Goal: Task Accomplishment & Management: Manage account settings

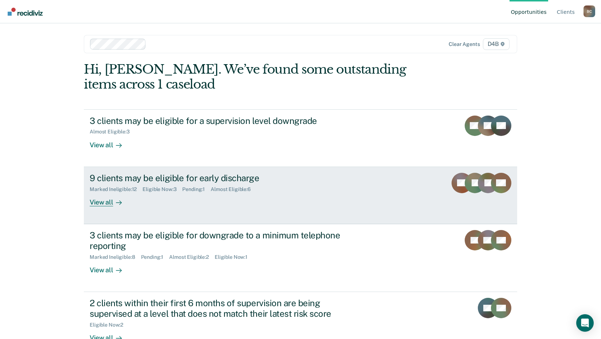
click at [178, 181] on div "9 clients may be eligible for early discharge" at bounding box center [218, 178] width 256 height 11
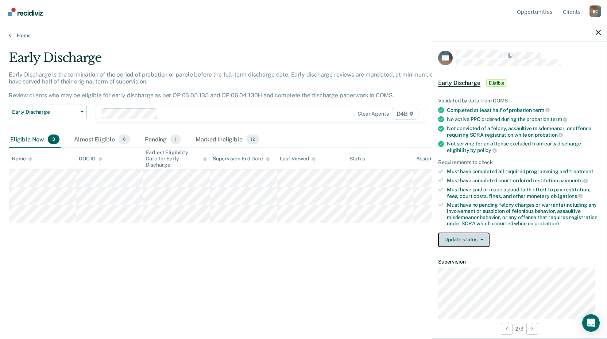
click at [478, 239] on span "button" at bounding box center [480, 239] width 6 height 1
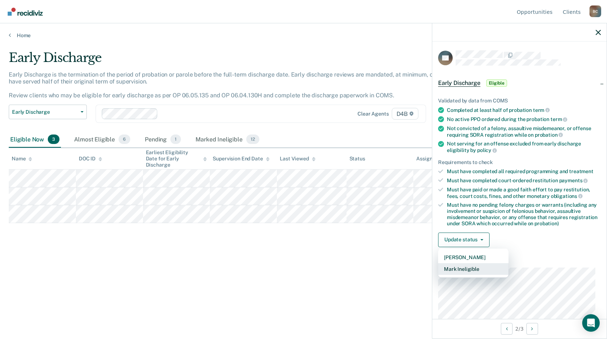
click at [474, 267] on button "Mark Ineligible" at bounding box center [473, 269] width 70 height 12
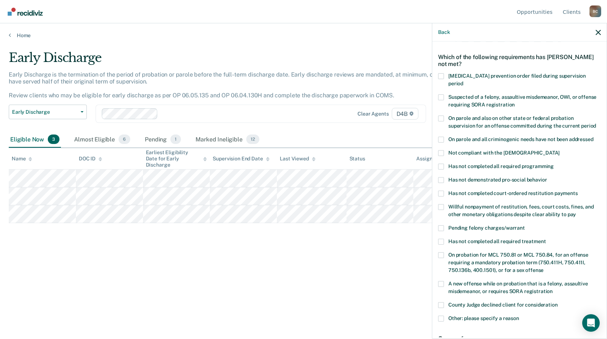
scroll to position [36, 0]
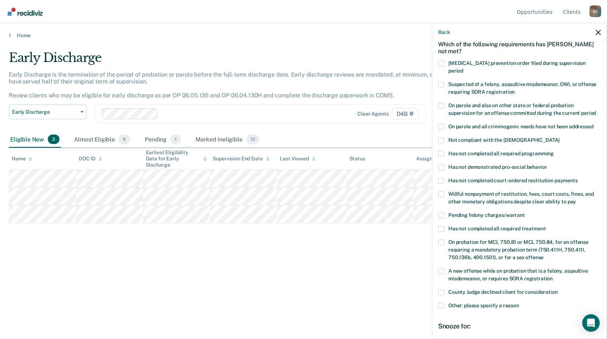
click at [444, 289] on label "County Judge declined client for consideration" at bounding box center [519, 293] width 163 height 8
click at [557, 289] on input "County Judge declined client for consideration" at bounding box center [557, 289] width 0 height 0
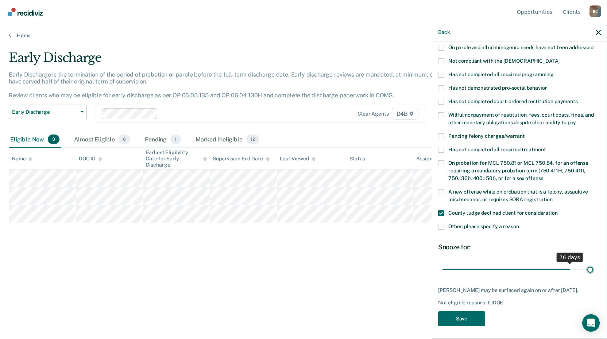
scroll to position [116, 0]
drag, startPoint x: 492, startPoint y: 261, endPoint x: 609, endPoint y: 258, distance: 117.4
type input "90"
click at [596, 263] on input "range" at bounding box center [519, 269] width 154 height 13
click at [465, 316] on button "Save" at bounding box center [461, 318] width 47 height 15
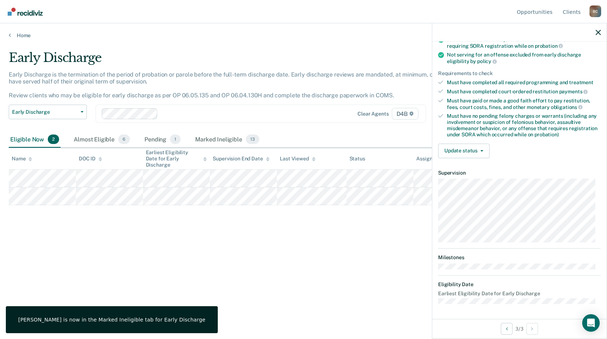
scroll to position [88, 0]
click at [471, 151] on button "Update status" at bounding box center [463, 151] width 51 height 15
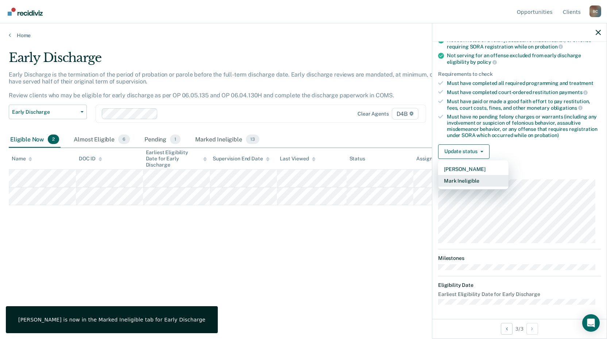
click at [470, 179] on button "Mark Ineligible" at bounding box center [473, 181] width 70 height 12
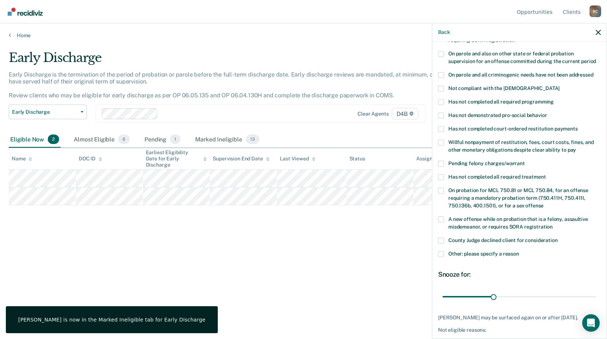
click at [444, 251] on label "Other: please specify a reason" at bounding box center [519, 255] width 163 height 8
click at [519, 251] on input "Other: please specify a reason" at bounding box center [519, 251] width 0 height 0
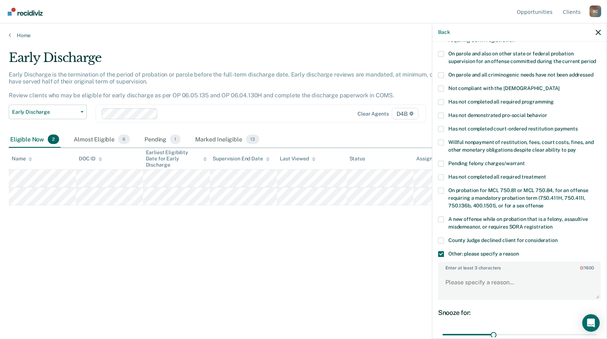
click at [440, 238] on span at bounding box center [441, 241] width 6 height 6
click at [557, 238] on input "County Judge declined client for consideration" at bounding box center [557, 238] width 0 height 0
click at [440, 251] on span at bounding box center [441, 254] width 6 height 6
click at [519, 251] on input "Other: please specify a reason" at bounding box center [519, 251] width 0 height 0
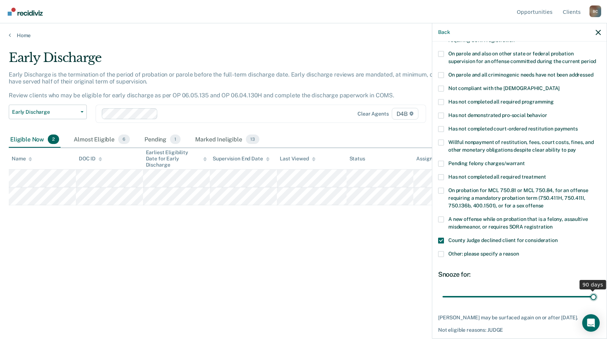
drag, startPoint x: 488, startPoint y: 289, endPoint x: 609, endPoint y: 288, distance: 121.4
type input "90"
click at [596, 290] on input "range" at bounding box center [519, 296] width 154 height 13
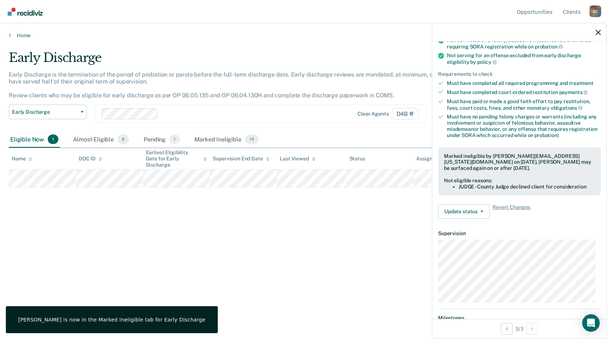
click at [128, 219] on div "Early Discharge Early Discharge is the termination of the period of probation o…" at bounding box center [303, 167] width 589 height 234
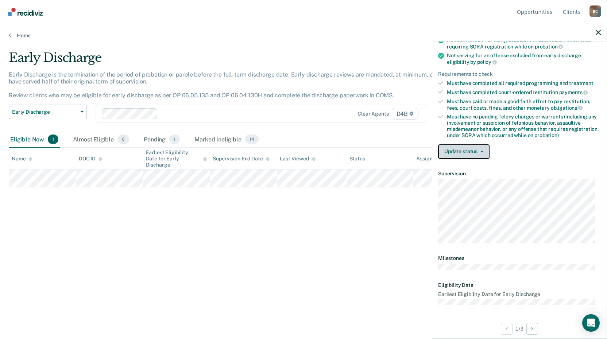
click at [480, 156] on button "Update status" at bounding box center [463, 151] width 51 height 15
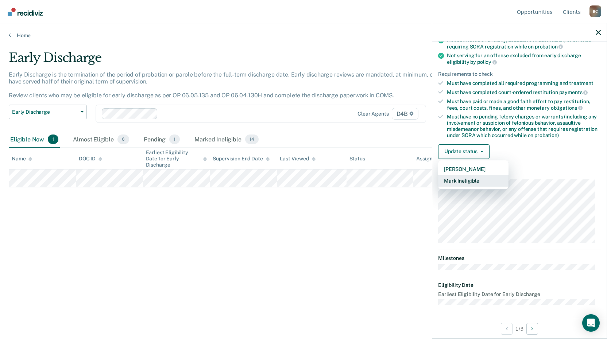
click at [464, 179] on button "Mark Ineligible" at bounding box center [473, 181] width 70 height 12
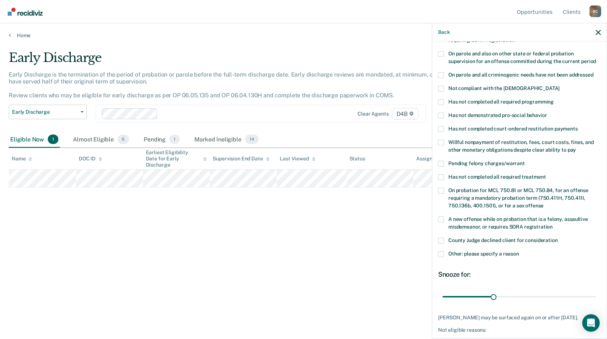
click at [441, 238] on span at bounding box center [441, 241] width 6 height 6
click at [557, 238] on input "County Judge declined client for consideration" at bounding box center [557, 238] width 0 height 0
drag, startPoint x: 489, startPoint y: 290, endPoint x: 609, endPoint y: 290, distance: 120.3
type input "90"
click at [596, 290] on input "range" at bounding box center [519, 296] width 154 height 13
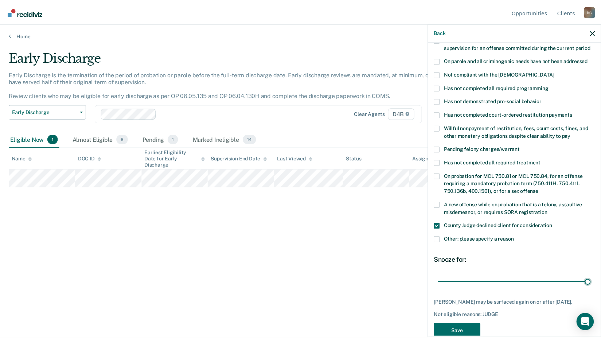
scroll to position [109, 0]
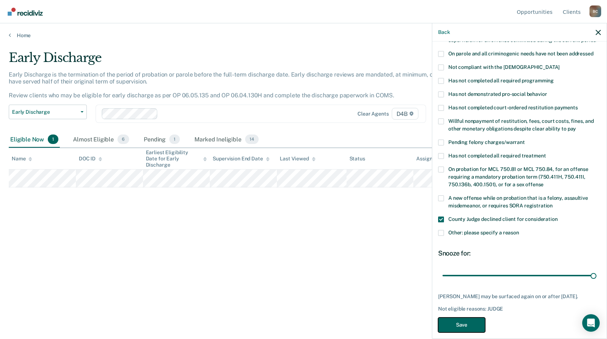
click at [472, 318] on button "Save" at bounding box center [461, 325] width 47 height 15
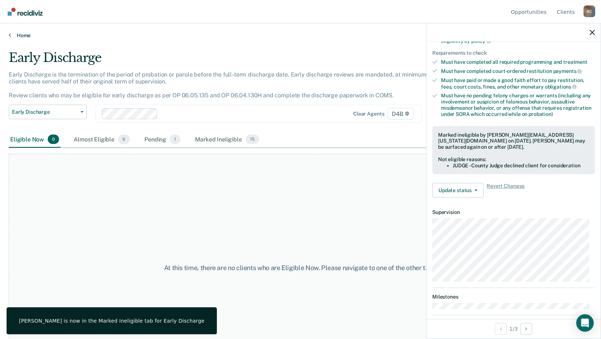
click at [31, 37] on link "Home" at bounding box center [301, 35] width 584 height 7
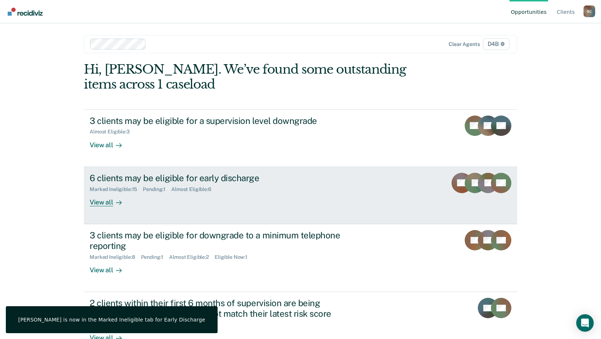
click at [170, 173] on div "6 clients may be eligible for early discharge" at bounding box center [218, 178] width 256 height 11
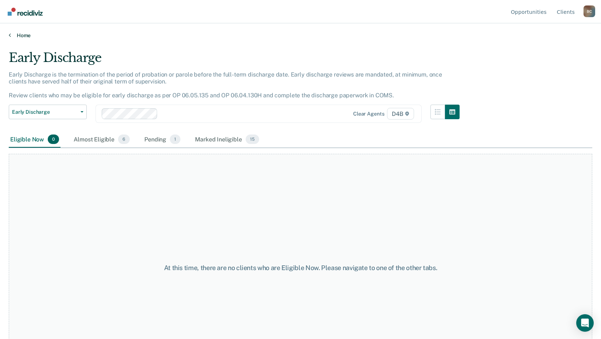
click at [22, 32] on link "Home" at bounding box center [301, 35] width 584 height 7
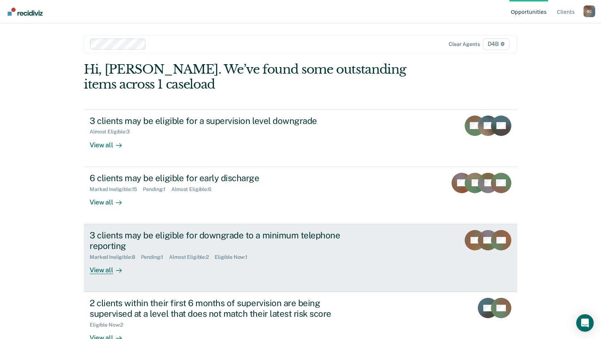
click at [147, 237] on div "3 clients may be eligible for downgrade to a minimum telephone reporting" at bounding box center [218, 240] width 256 height 21
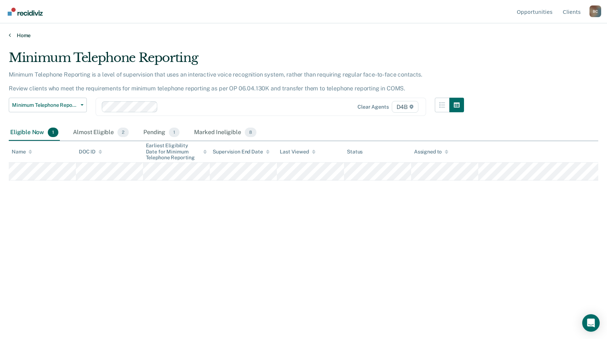
click at [22, 38] on link "Home" at bounding box center [303, 35] width 589 height 7
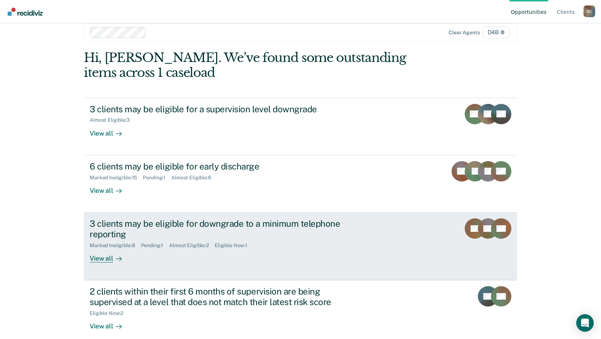
scroll to position [21, 0]
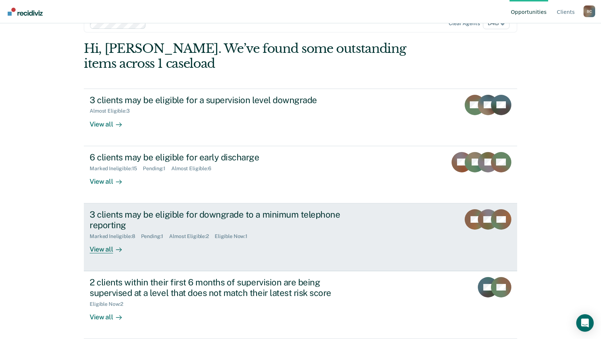
click at [139, 212] on div "3 clients may be eligible for downgrade to a minimum telephone reporting" at bounding box center [218, 219] width 256 height 21
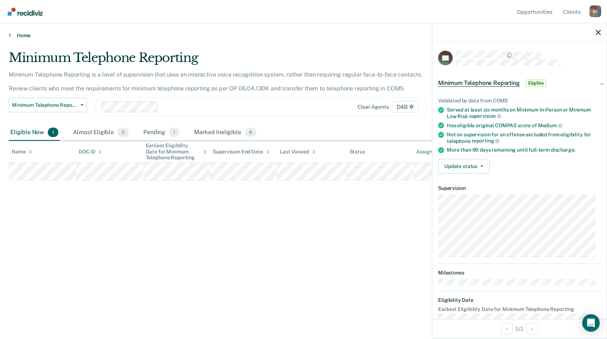
click at [24, 35] on link "Home" at bounding box center [303, 35] width 589 height 7
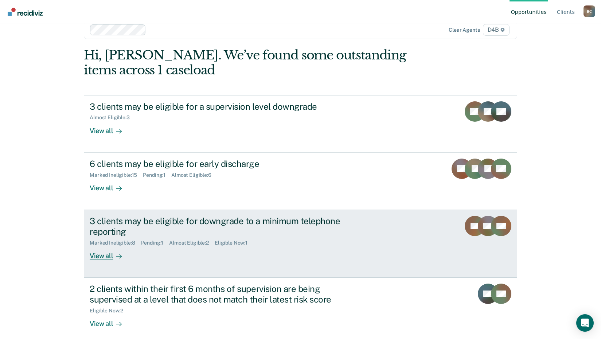
scroll to position [21, 0]
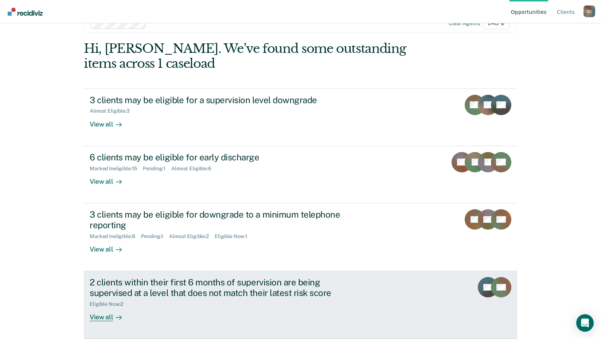
click at [182, 290] on div "2 clients within their first 6 months of supervision are being supervised at a …" at bounding box center [218, 287] width 256 height 21
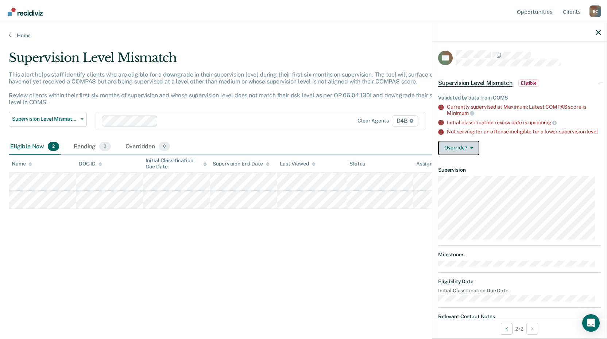
click at [478, 152] on button "Override?" at bounding box center [458, 148] width 41 height 15
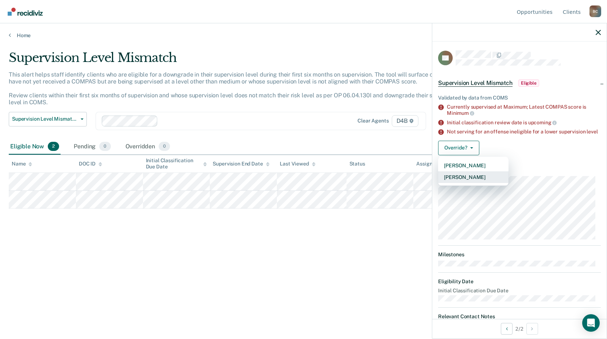
click at [477, 182] on button "[PERSON_NAME]" at bounding box center [473, 177] width 70 height 12
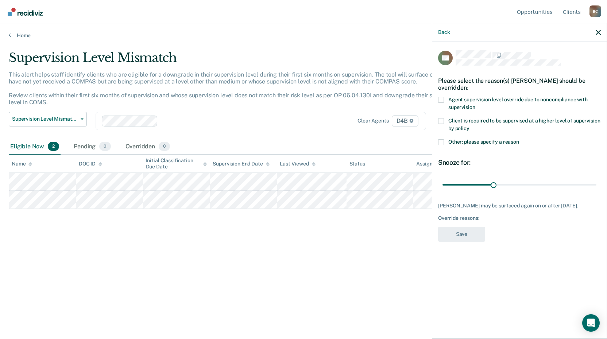
click at [443, 122] on span at bounding box center [441, 121] width 6 height 6
click at [469, 126] on input "Client is required to be supervised at a higher level of supervision by policy" at bounding box center [469, 126] width 0 height 0
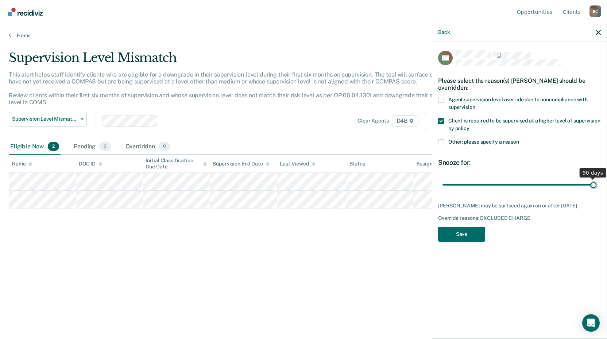
drag, startPoint x: 491, startPoint y: 184, endPoint x: 600, endPoint y: 184, distance: 109.7
type input "90"
click at [596, 184] on input "range" at bounding box center [519, 184] width 154 height 13
click at [444, 143] on label "Other: please specify a reason" at bounding box center [519, 143] width 163 height 8
click at [519, 139] on input "Other: please specify a reason" at bounding box center [519, 139] width 0 height 0
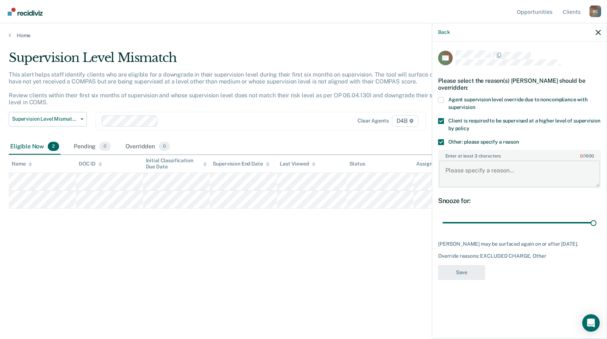
click at [456, 175] on textarea "Enter at least 3 characters 0 / 1600" at bounding box center [519, 173] width 161 height 27
type textarea "In specialty court"
click at [473, 270] on button "Save" at bounding box center [461, 272] width 47 height 15
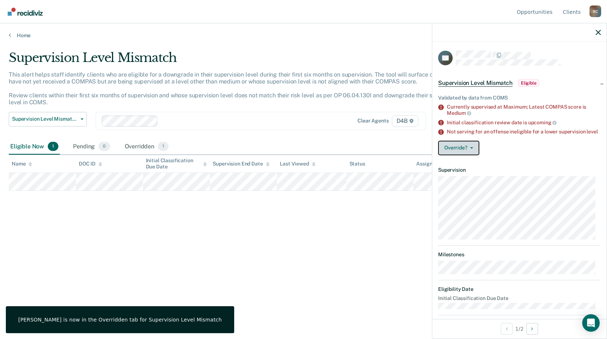
click at [461, 155] on button "Override?" at bounding box center [458, 148] width 41 height 15
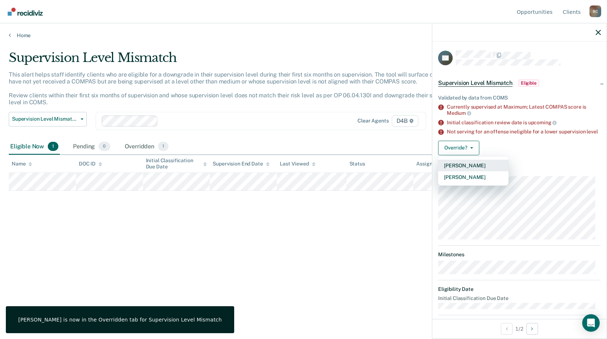
click at [463, 170] on button "[PERSON_NAME]" at bounding box center [473, 166] width 70 height 12
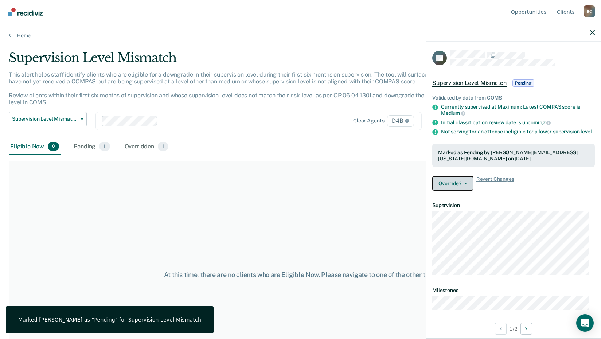
scroll to position [36, 0]
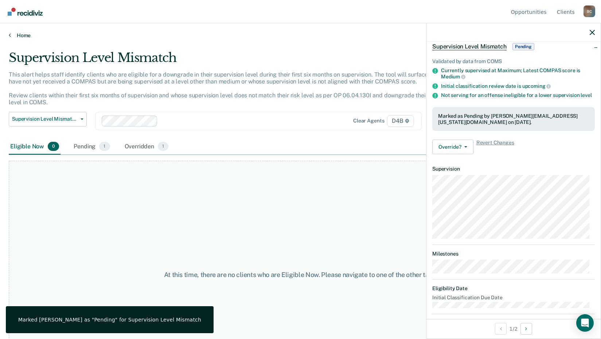
click at [31, 38] on link "Home" at bounding box center [301, 35] width 584 height 7
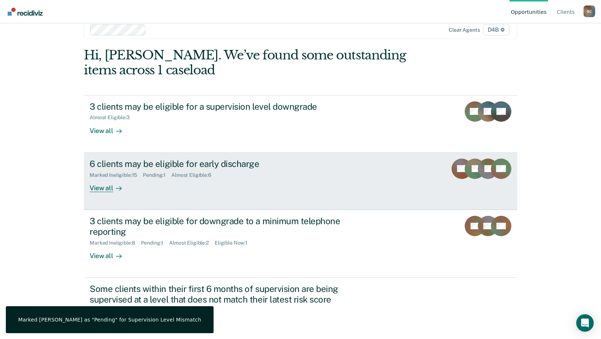
scroll to position [21, 0]
